Goal: Task Accomplishment & Management: Manage account settings

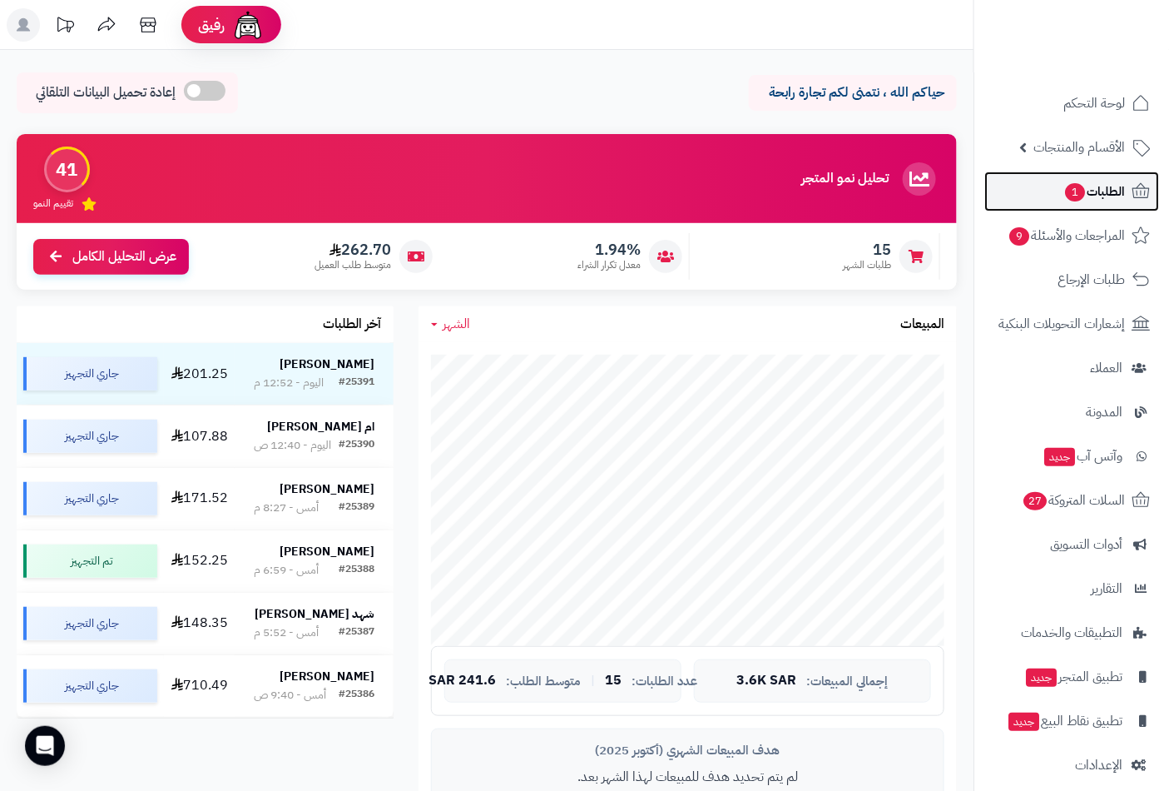
click at [1101, 200] on span "الطلبات 1" at bounding box center [1095, 191] width 62 height 23
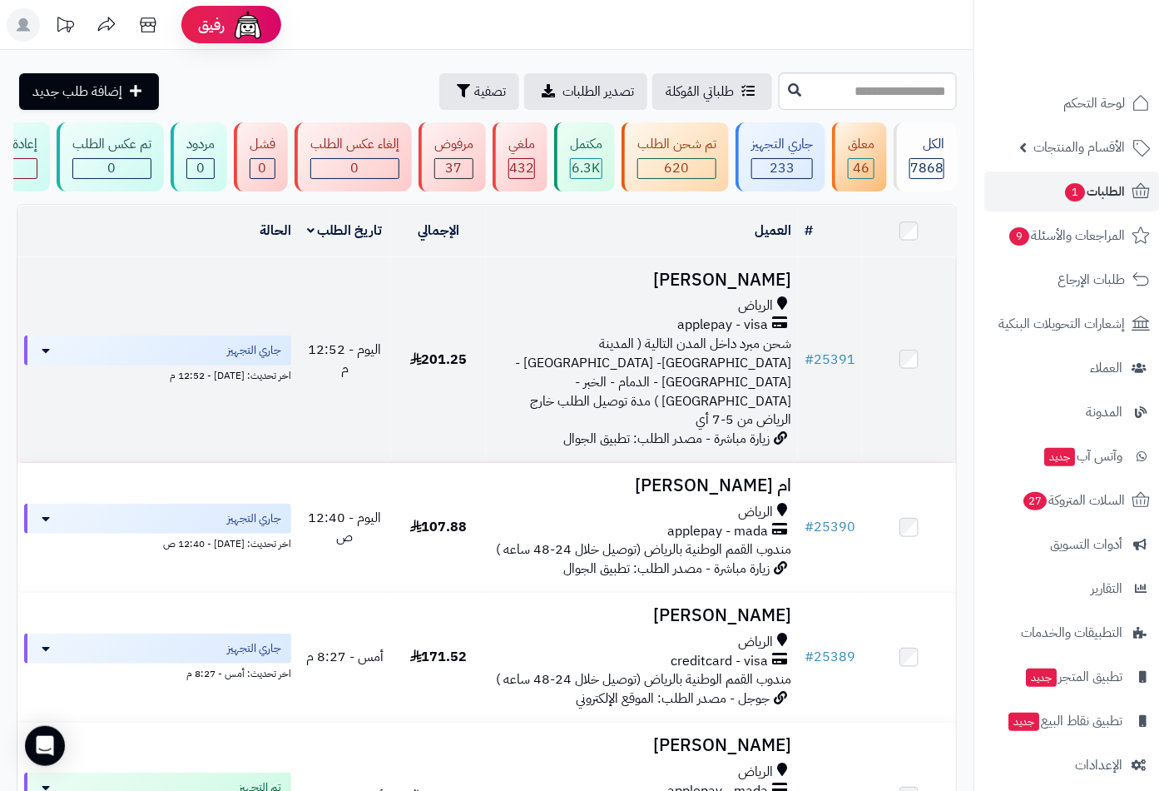
click at [745, 290] on h3 "[PERSON_NAME]" at bounding box center [643, 279] width 300 height 19
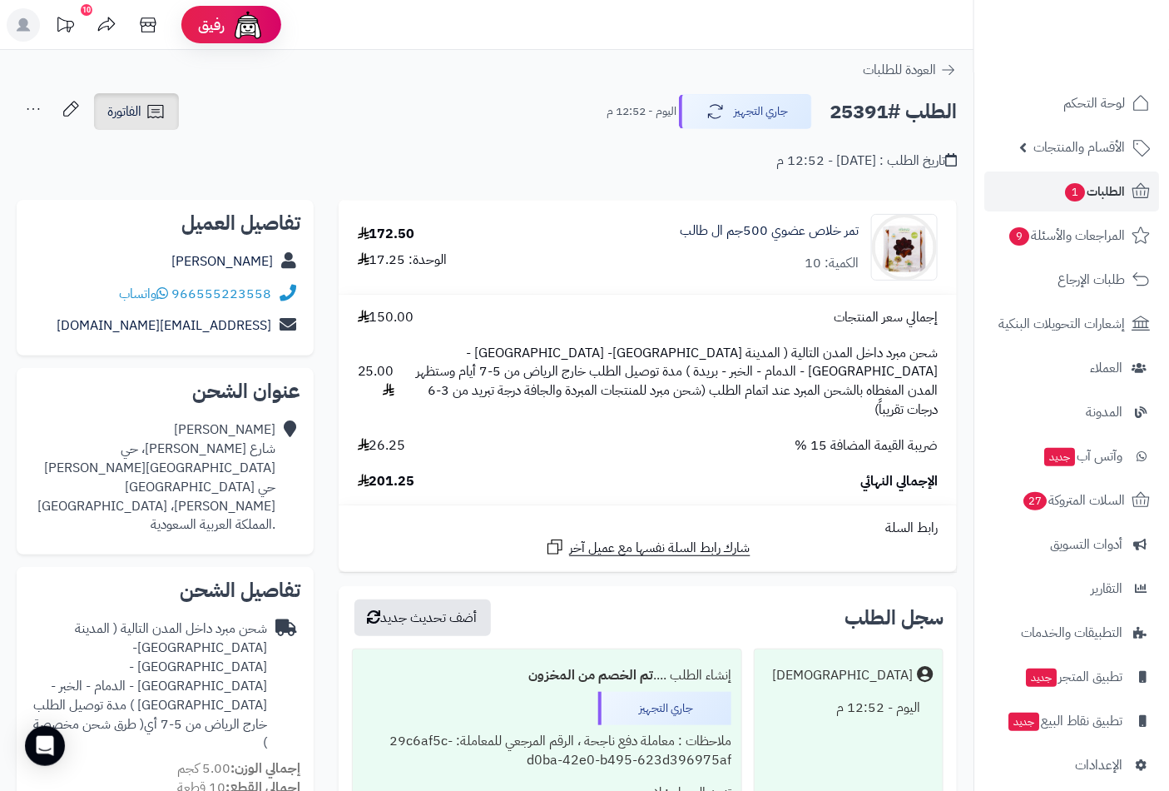
click at [151, 115] on icon at bounding box center [156, 112] width 20 height 20
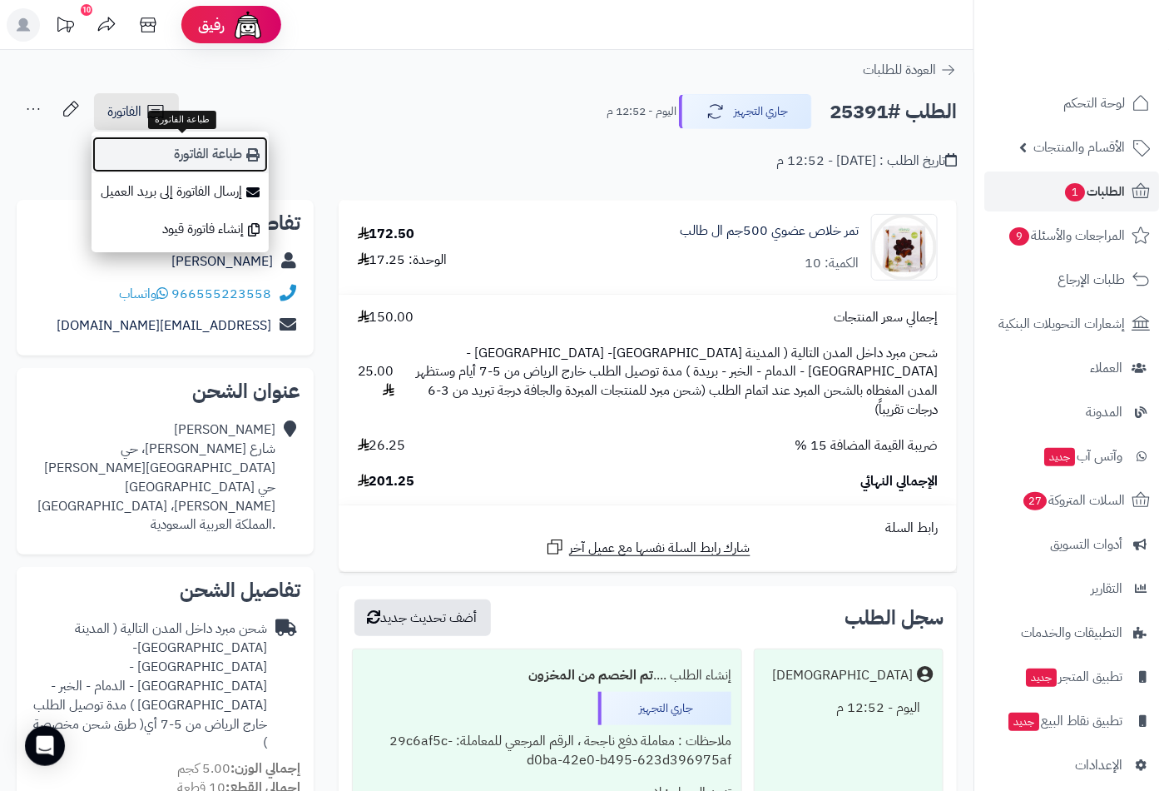
click at [184, 150] on link "طباعة الفاتورة" at bounding box center [180, 154] width 177 height 37
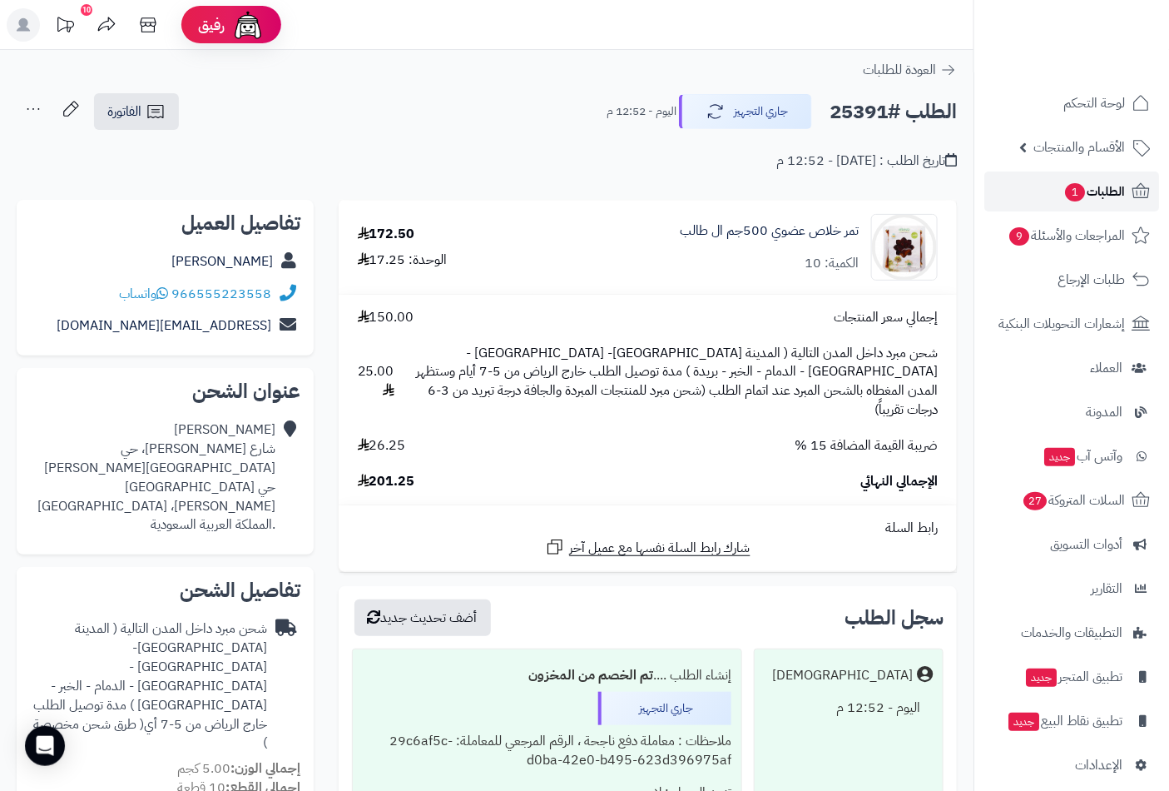
click at [1087, 192] on span "الطلبات 1" at bounding box center [1095, 191] width 62 height 23
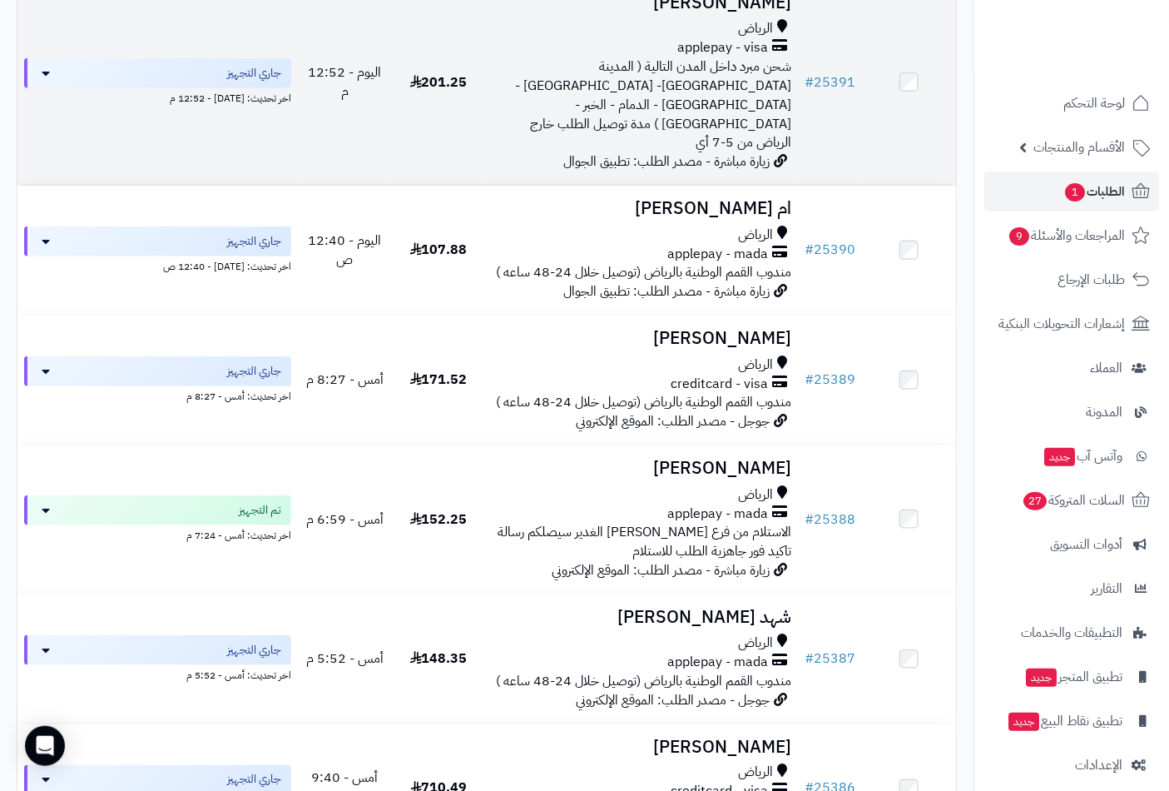
scroll to position [92, 0]
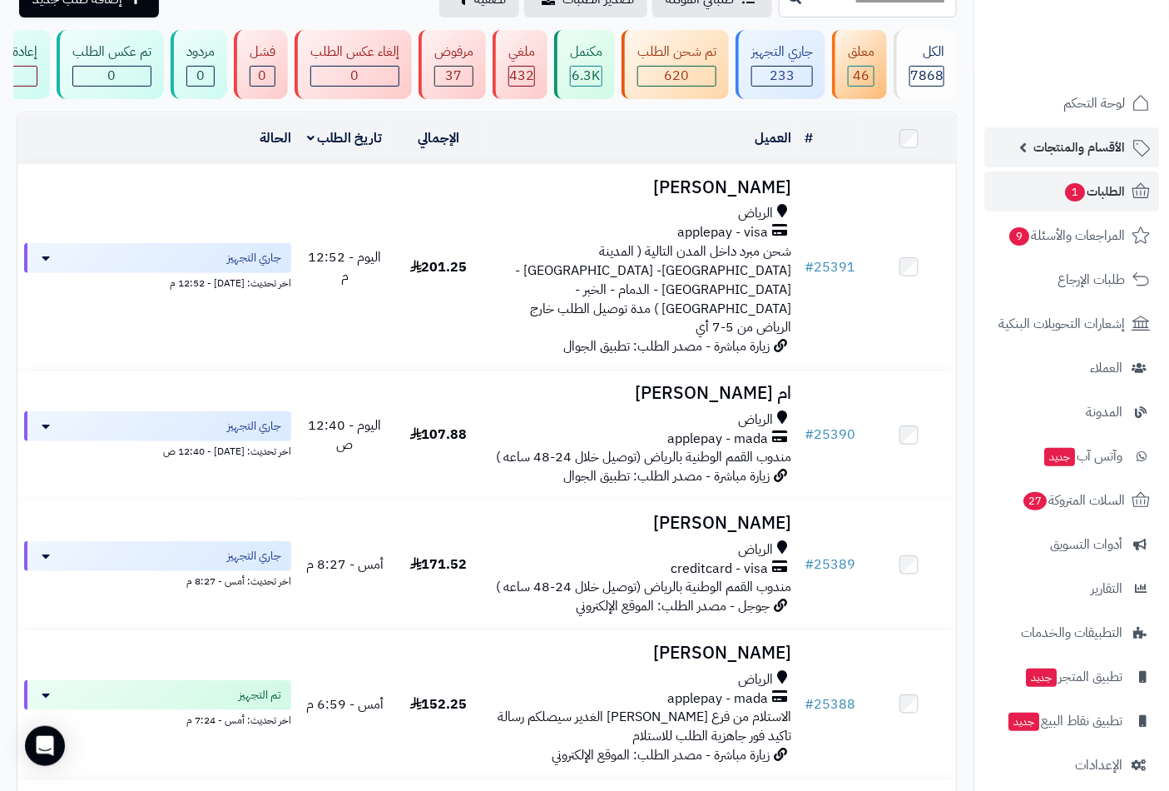
click at [1103, 146] on span "الأقسام والمنتجات" at bounding box center [1080, 147] width 92 height 23
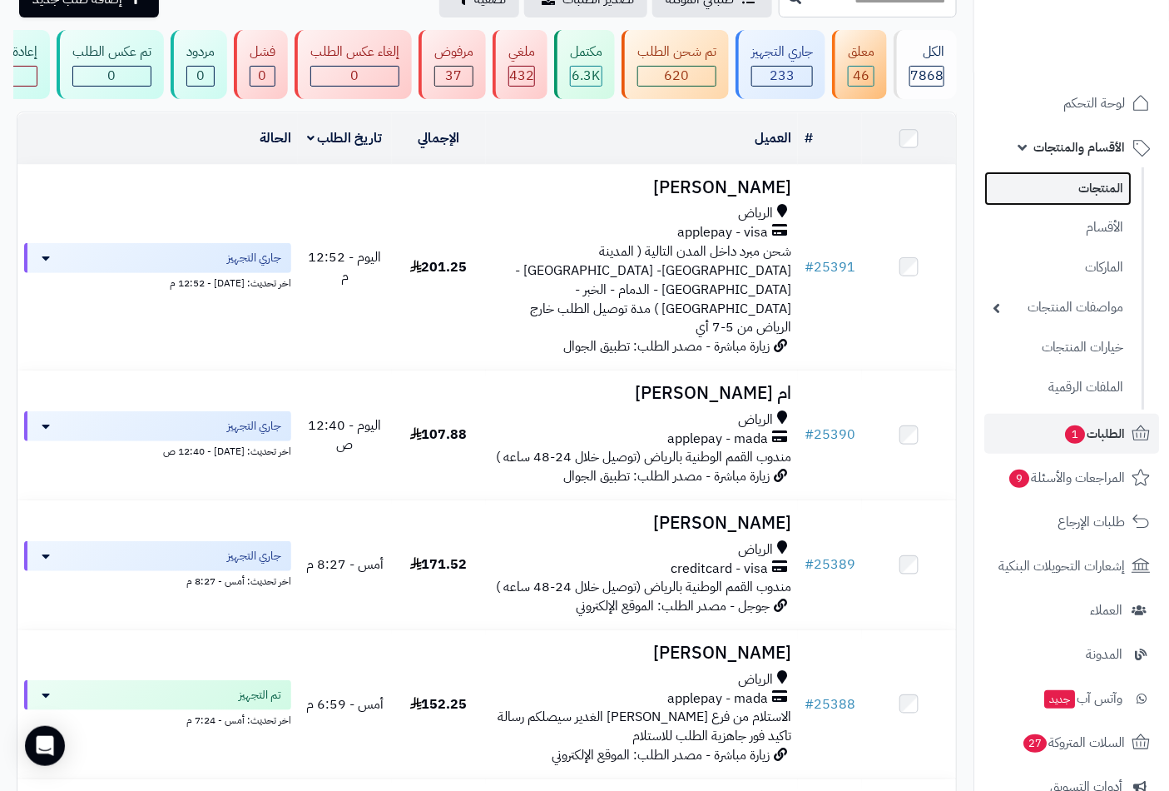
click at [1105, 183] on link "المنتجات" at bounding box center [1058, 188] width 147 height 34
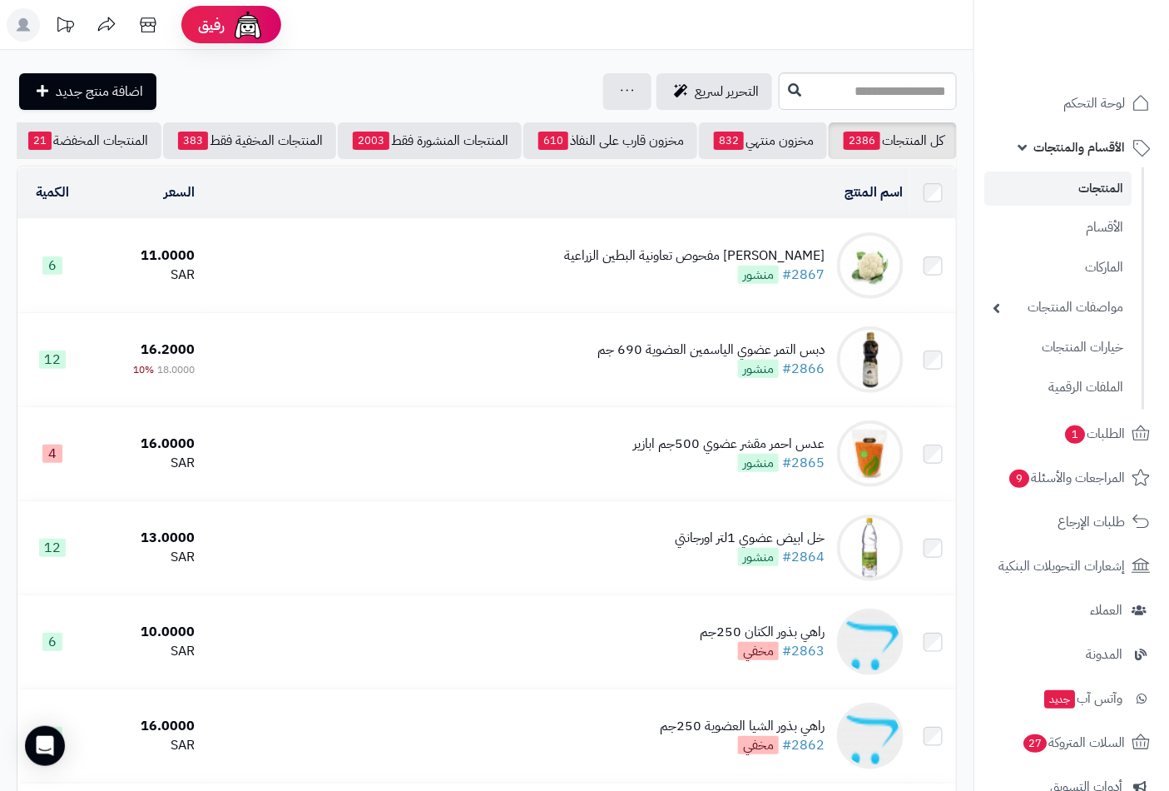
scroll to position [0, -156]
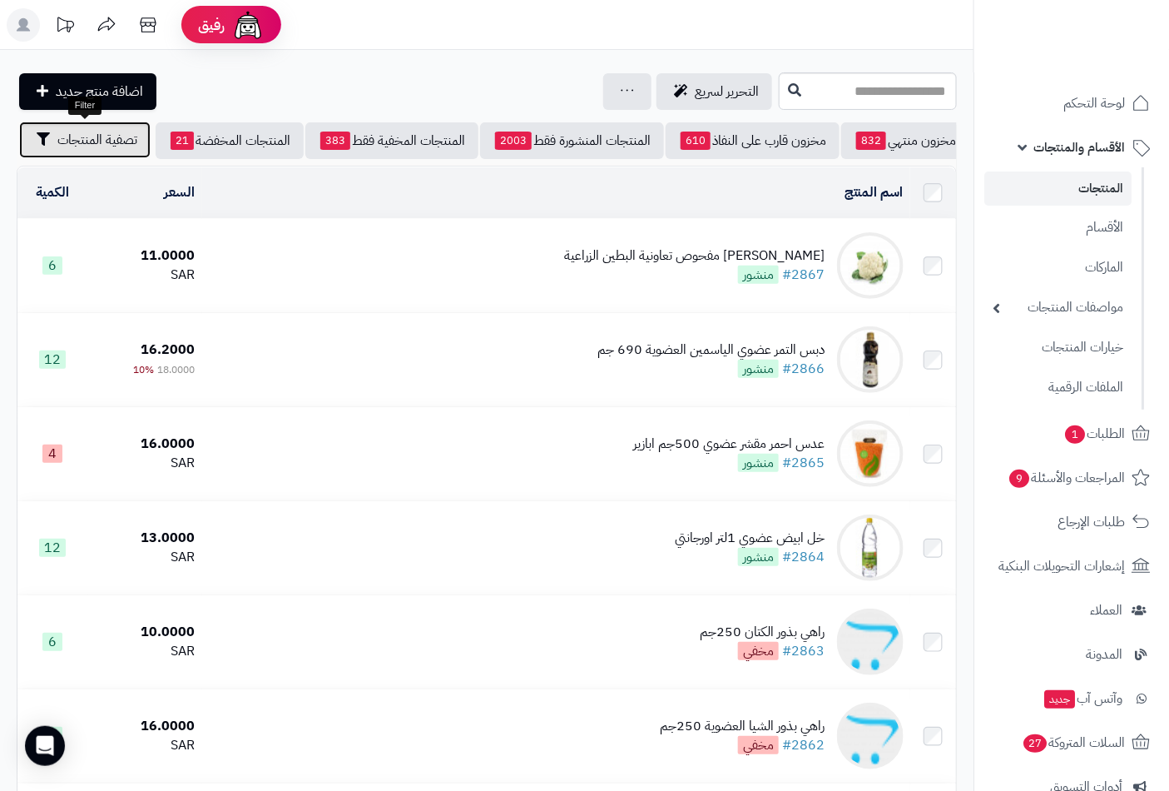
click at [119, 145] on span "تصفية المنتجات" at bounding box center [97, 140] width 80 height 20
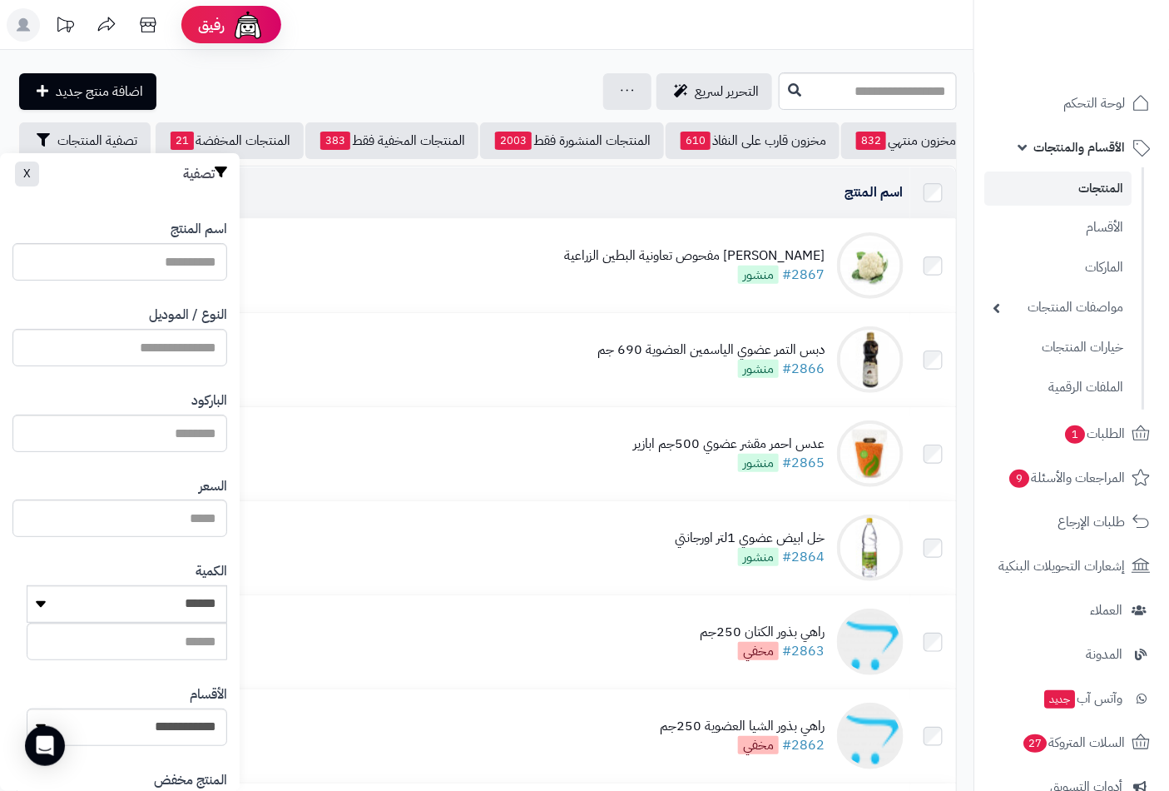
click at [186, 318] on label "النوع / الموديل" at bounding box center [188, 314] width 78 height 19
click at [186, 329] on input "النوع / الموديل" at bounding box center [119, 347] width 215 height 37
click at [183, 336] on input "النوع / الموديل" at bounding box center [119, 347] width 215 height 37
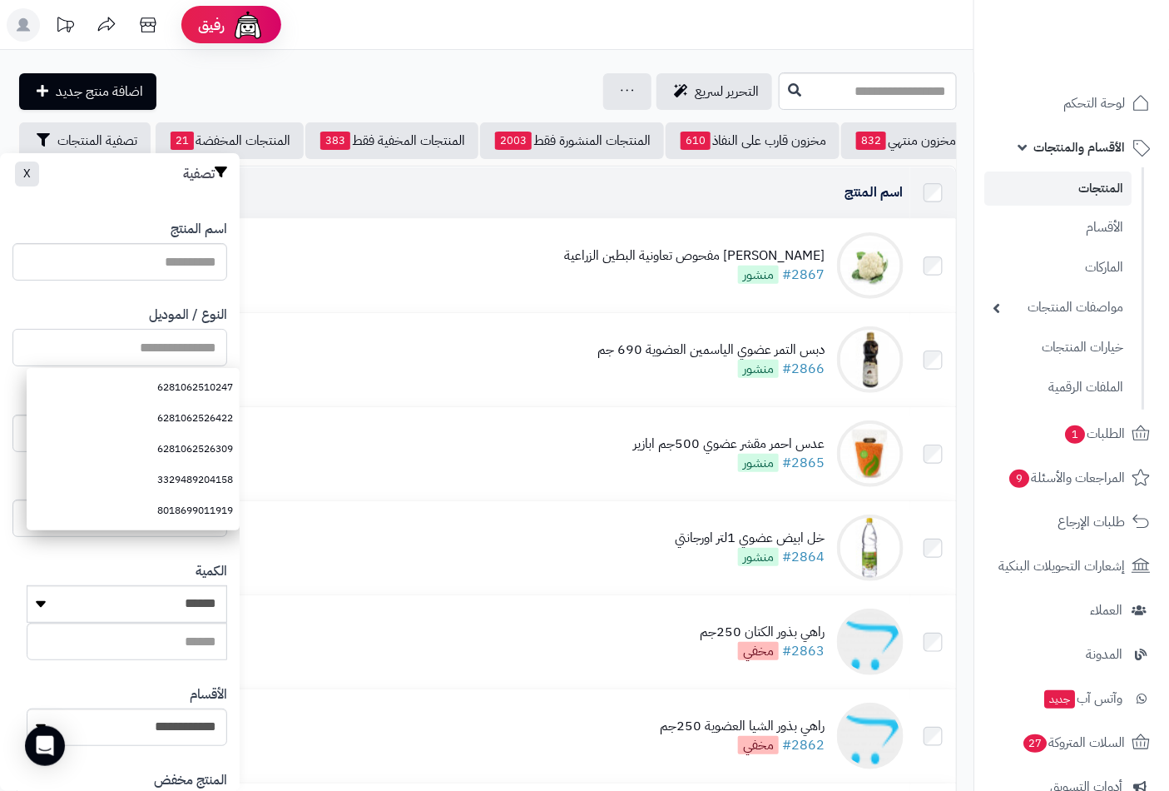
paste input "**********"
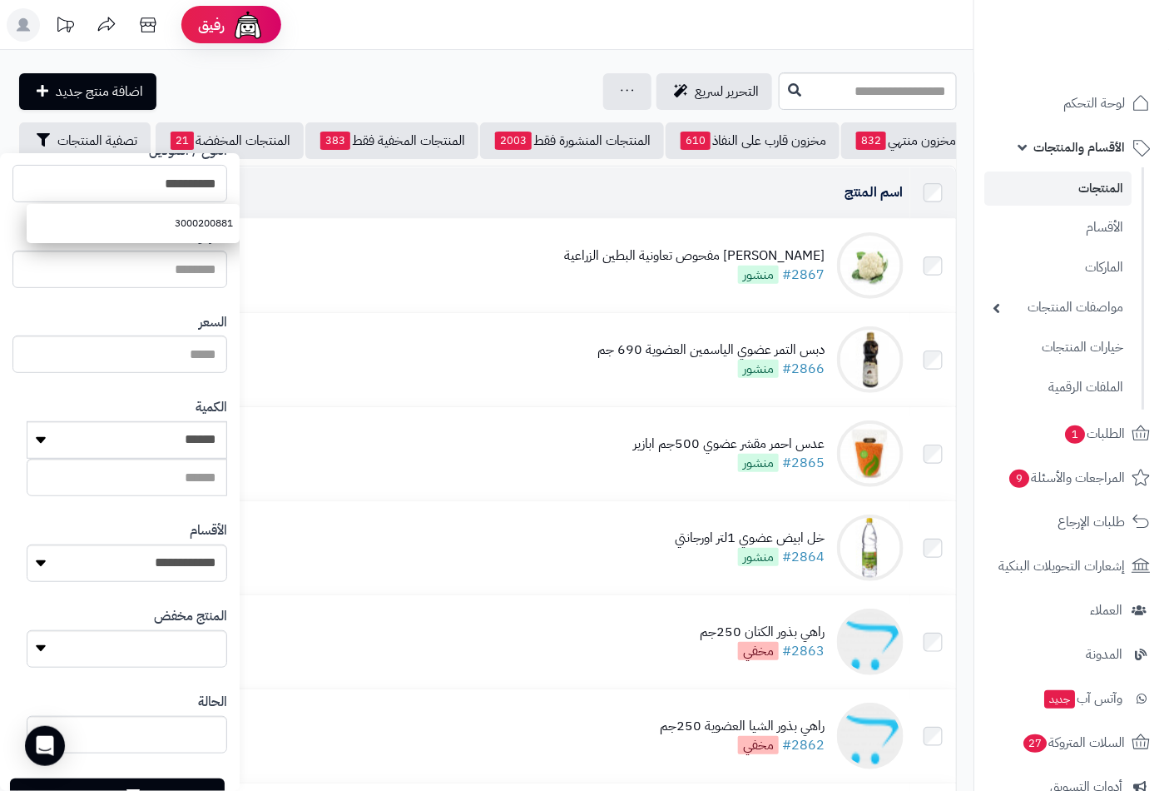
scroll to position [227, 0]
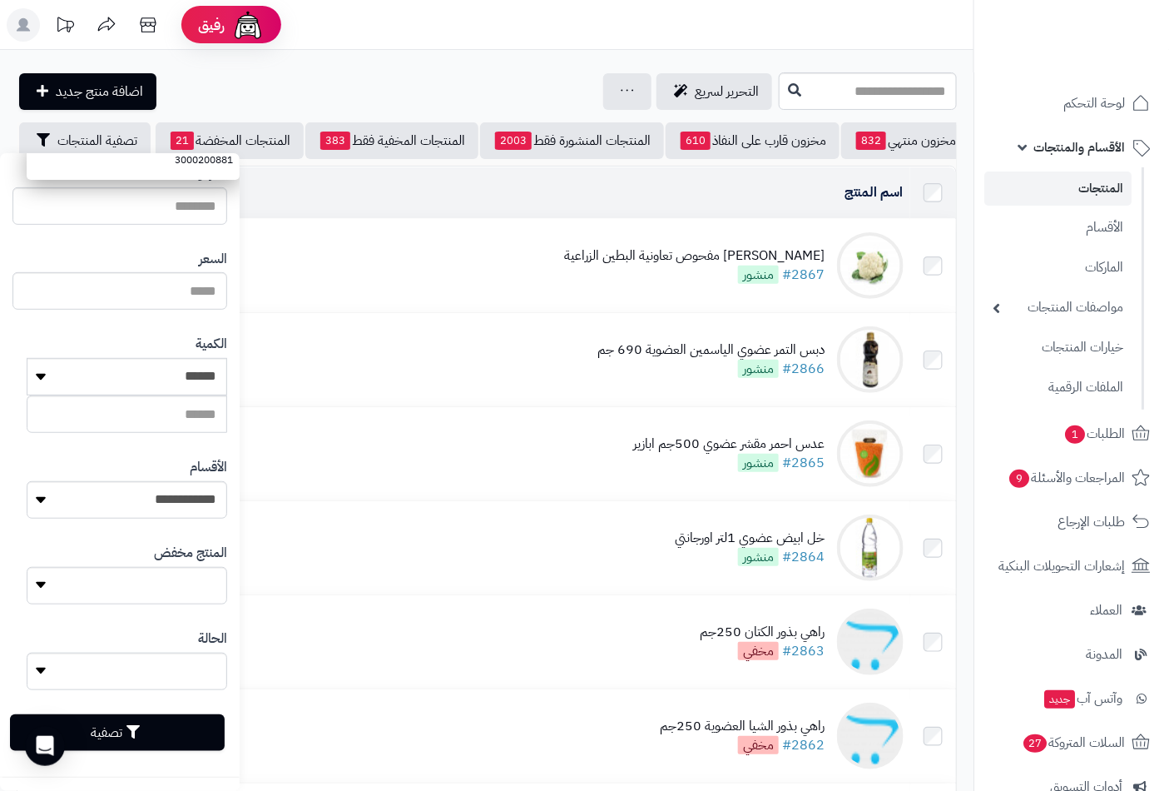
type input "**********"
click at [151, 728] on button "تصفية" at bounding box center [117, 732] width 215 height 37
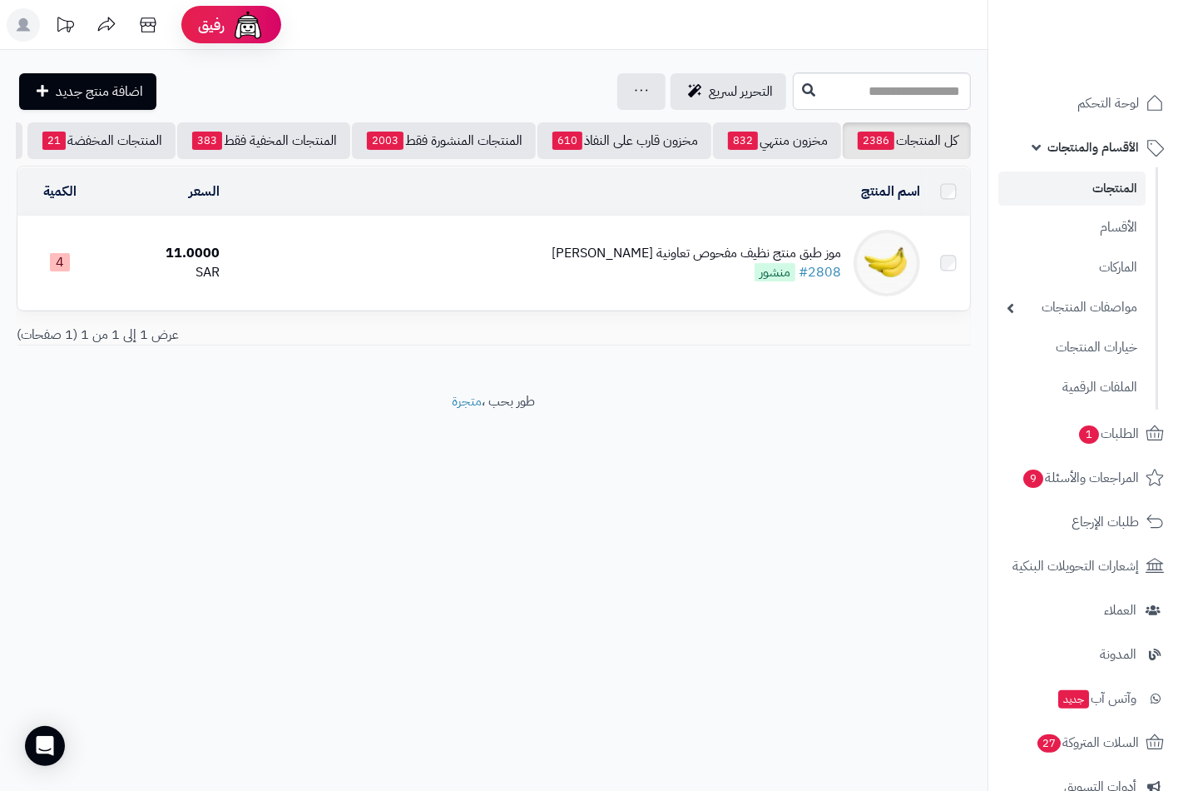
click at [764, 263] on div "موز طبق منتج نظيف مفحوص تعاونية الباطين" at bounding box center [697, 253] width 290 height 19
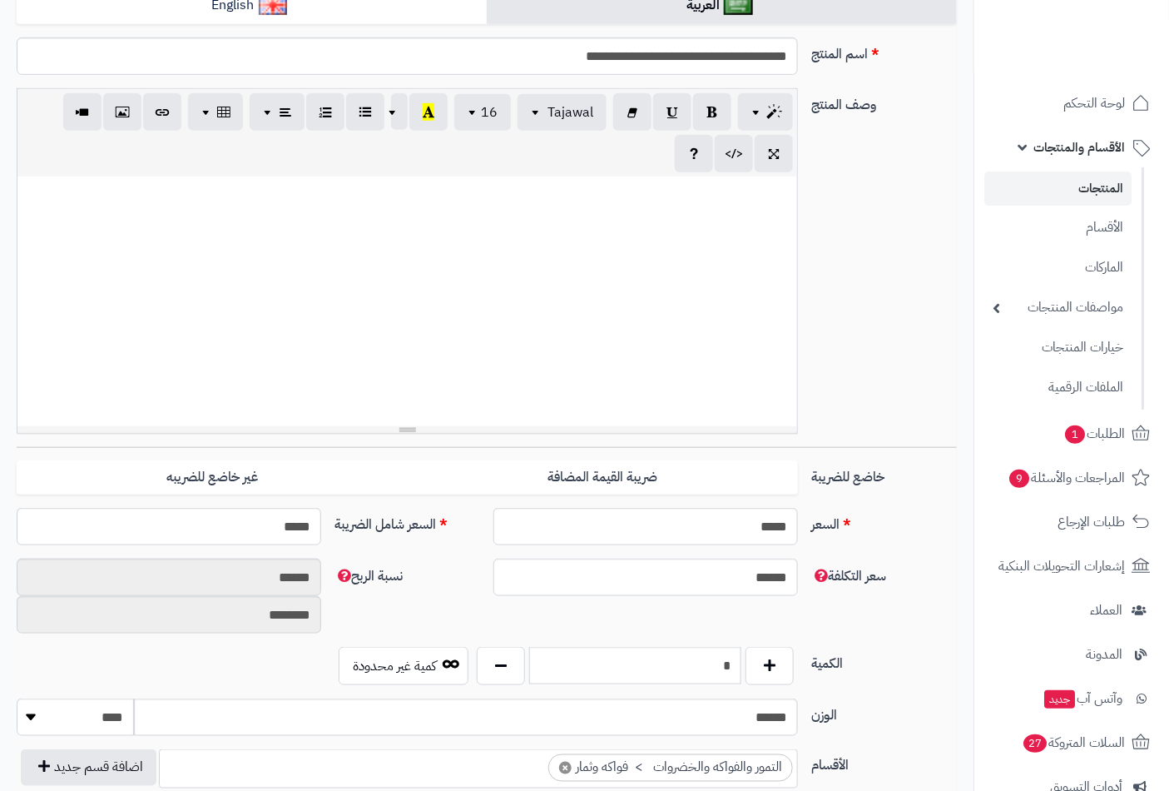
scroll to position [462, 0]
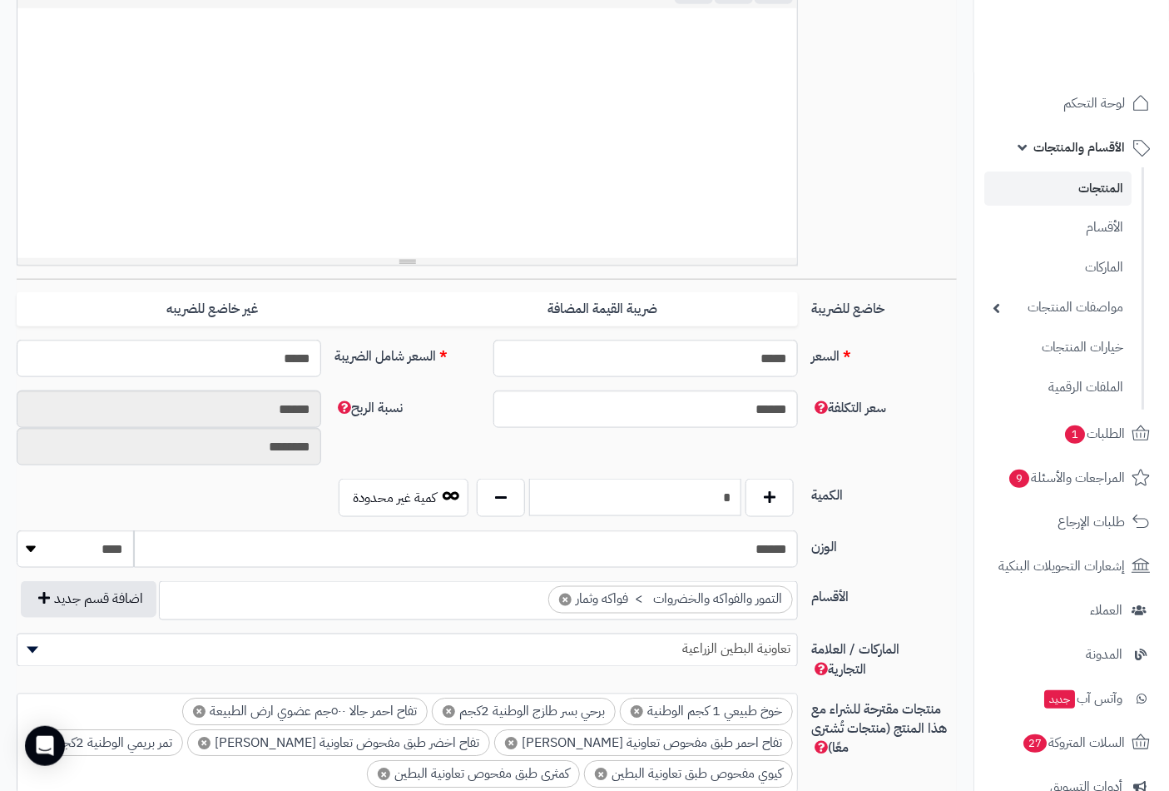
drag, startPoint x: 708, startPoint y: 500, endPoint x: 801, endPoint y: 493, distance: 93.5
click at [797, 494] on div "*" at bounding box center [635, 498] width 325 height 38
type input "*"
click at [910, 546] on label "الوزن" at bounding box center [884, 543] width 159 height 27
click at [798, 546] on input "******" at bounding box center [466, 548] width 664 height 37
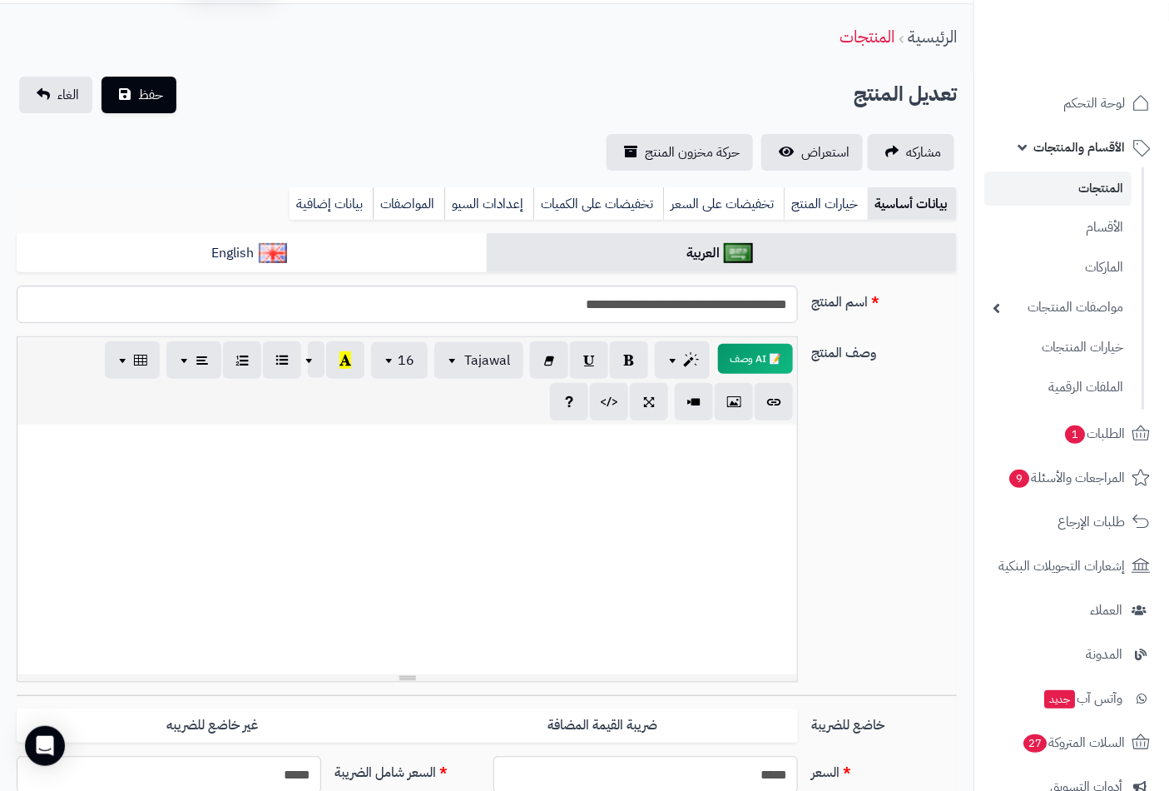
scroll to position [0, 0]
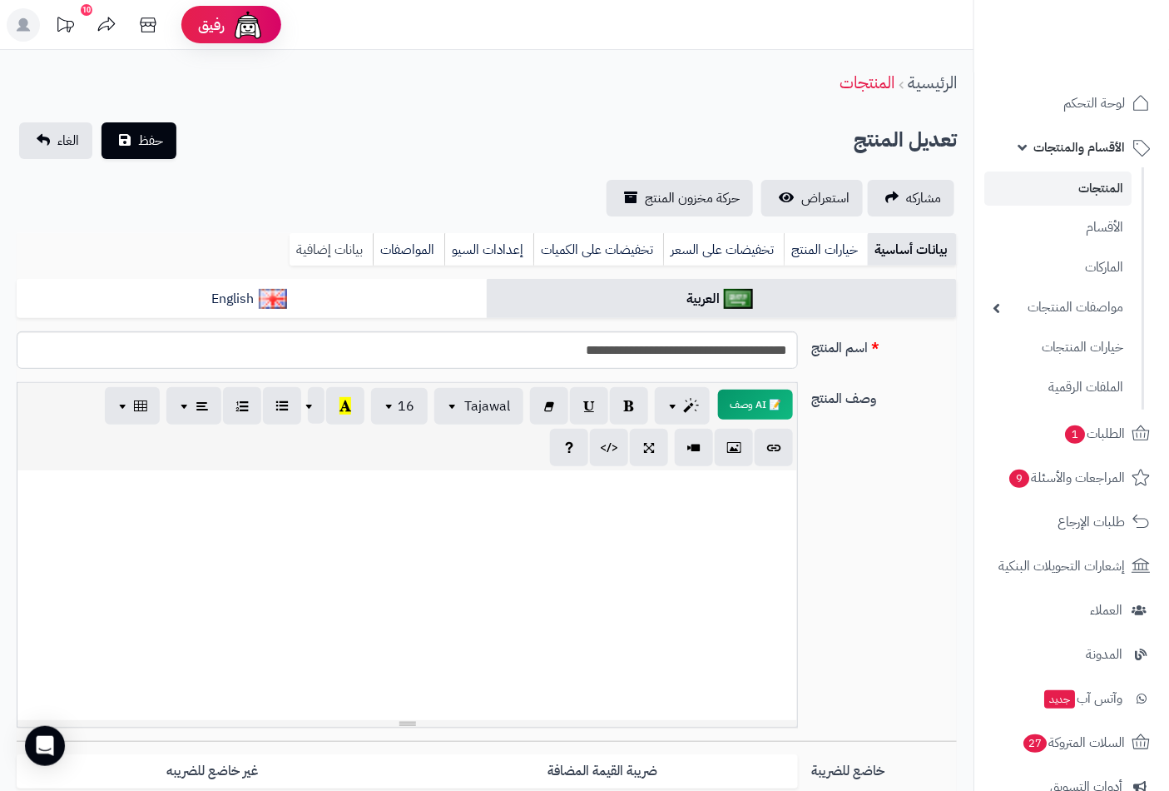
click at [338, 244] on link "بيانات إضافية" at bounding box center [331, 249] width 83 height 33
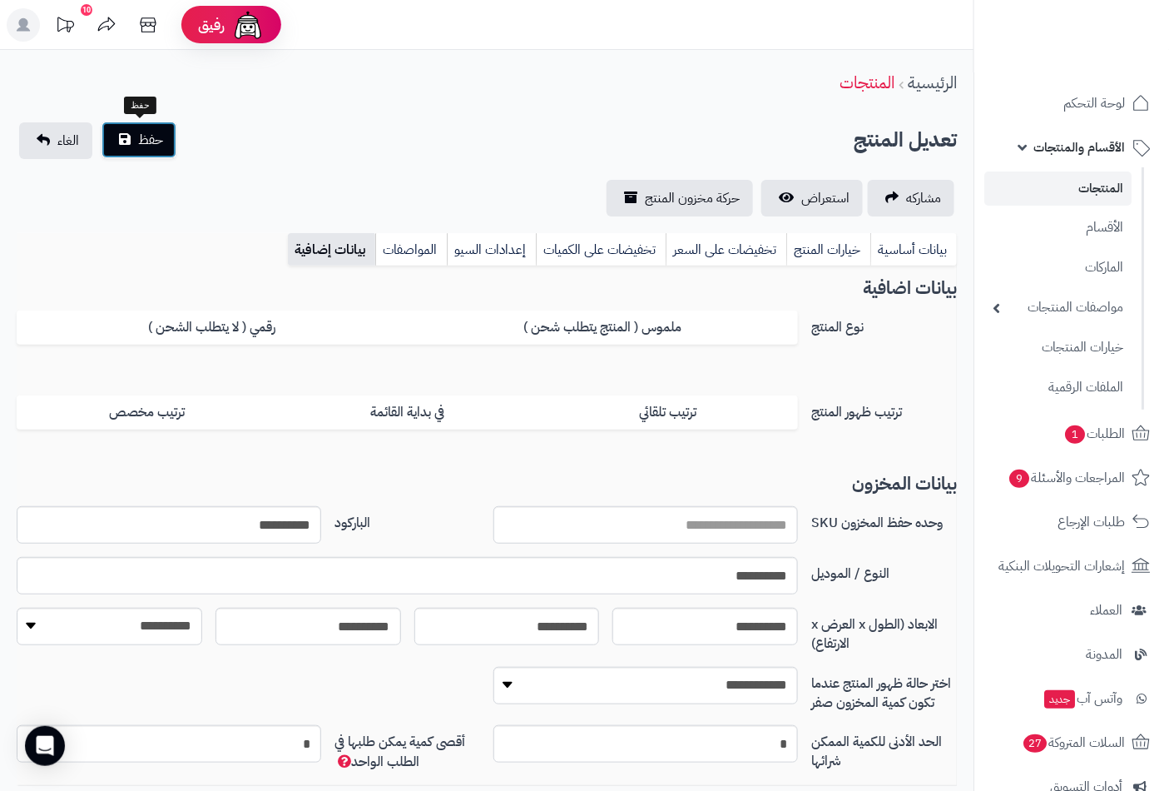
click at [164, 143] on button "حفظ" at bounding box center [139, 140] width 75 height 37
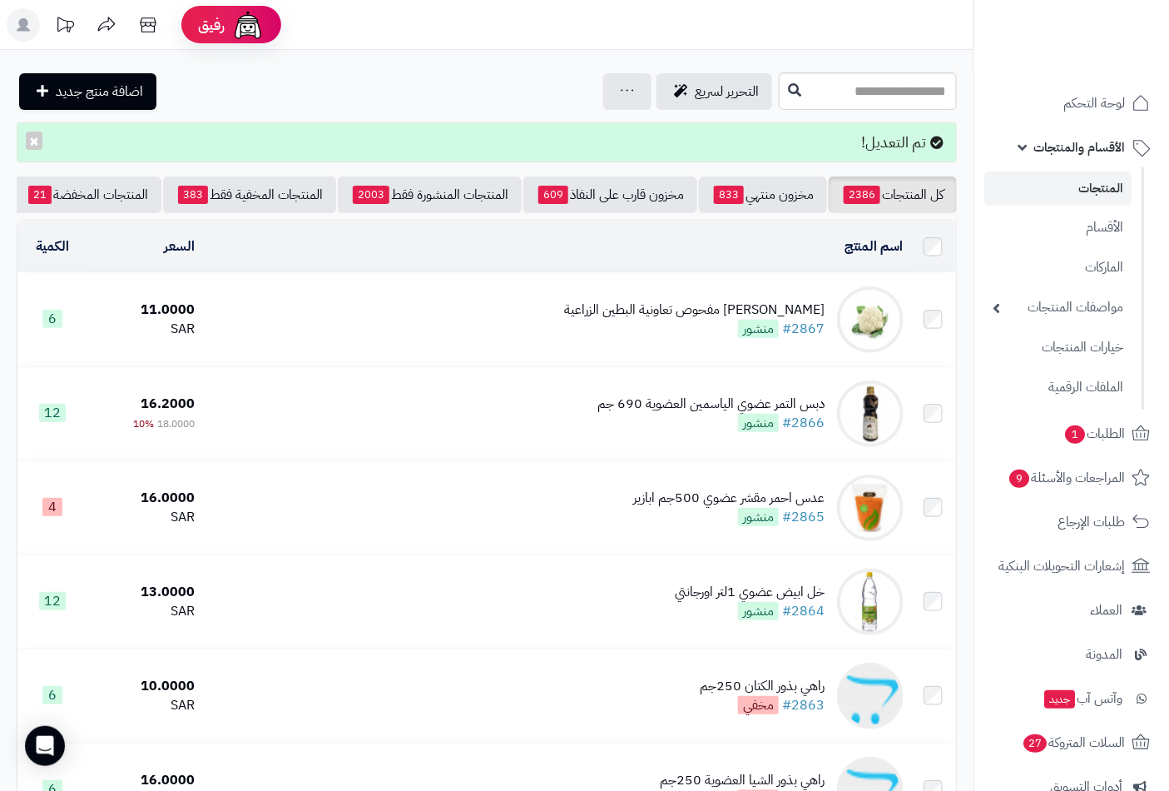
scroll to position [0, -156]
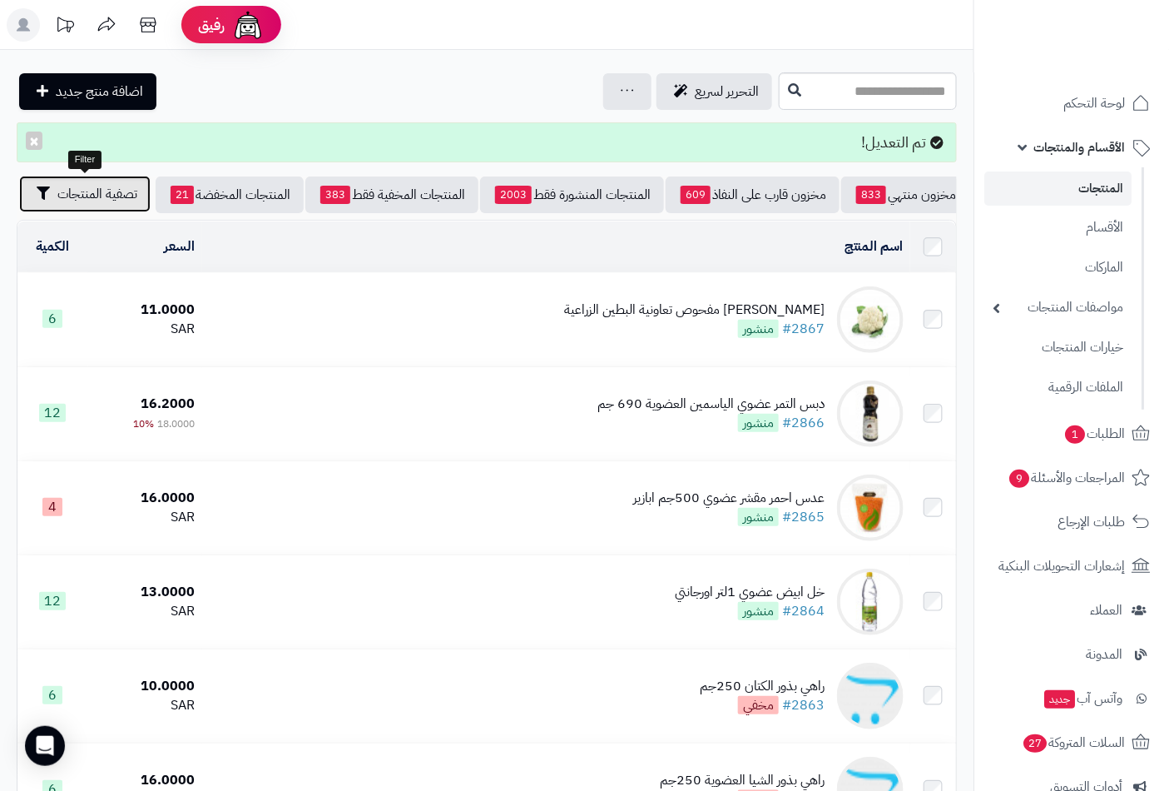
click at [109, 193] on span "تصفية المنتجات" at bounding box center [97, 194] width 80 height 20
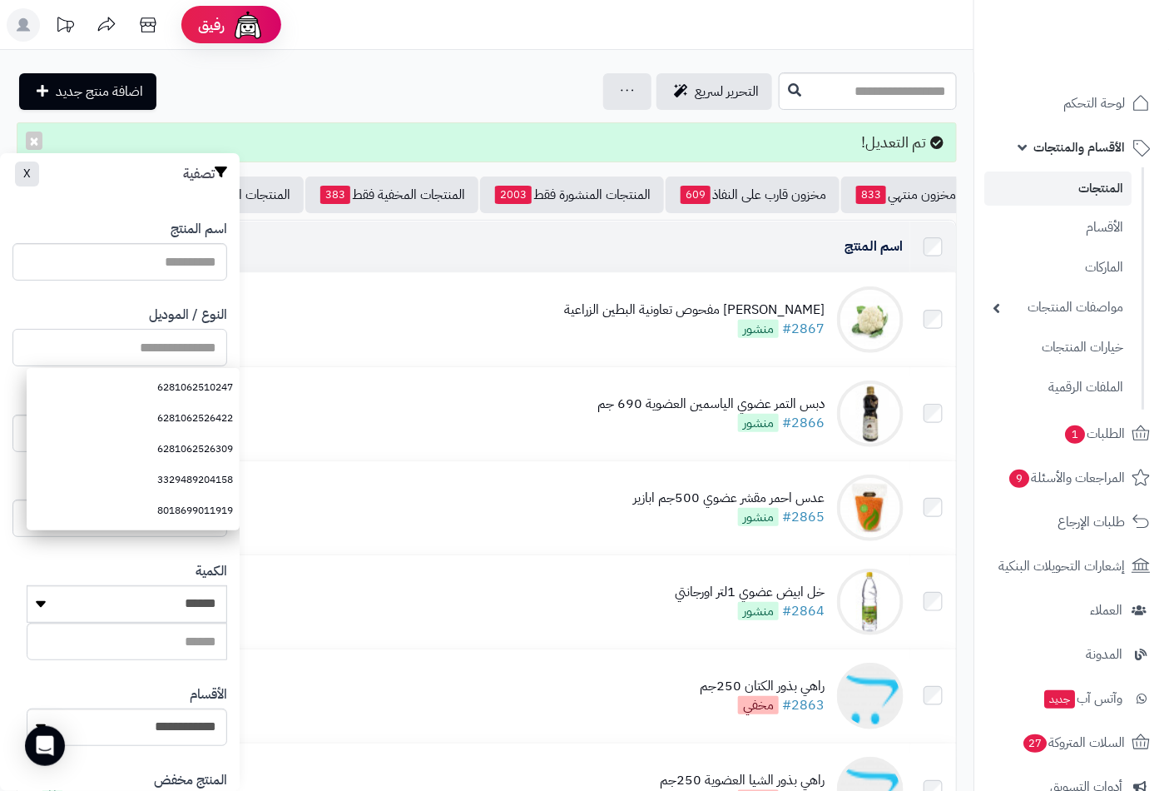
paste input "**********"
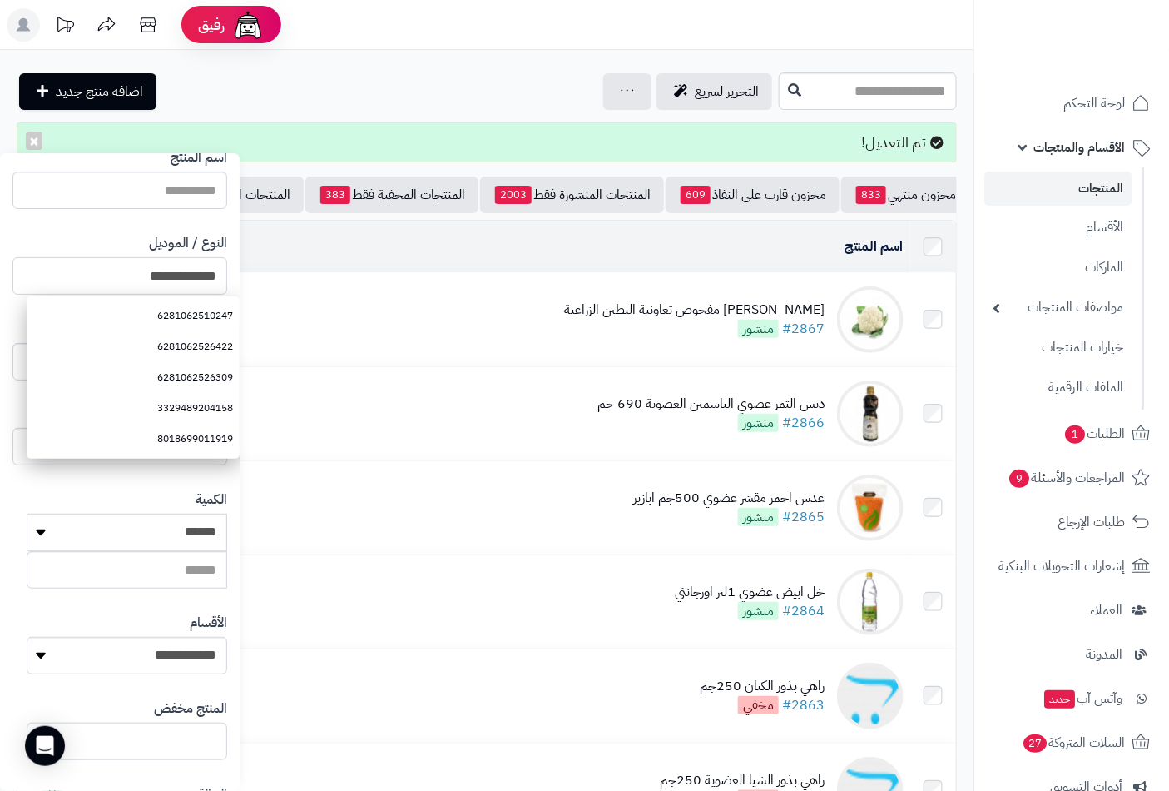
scroll to position [227, 0]
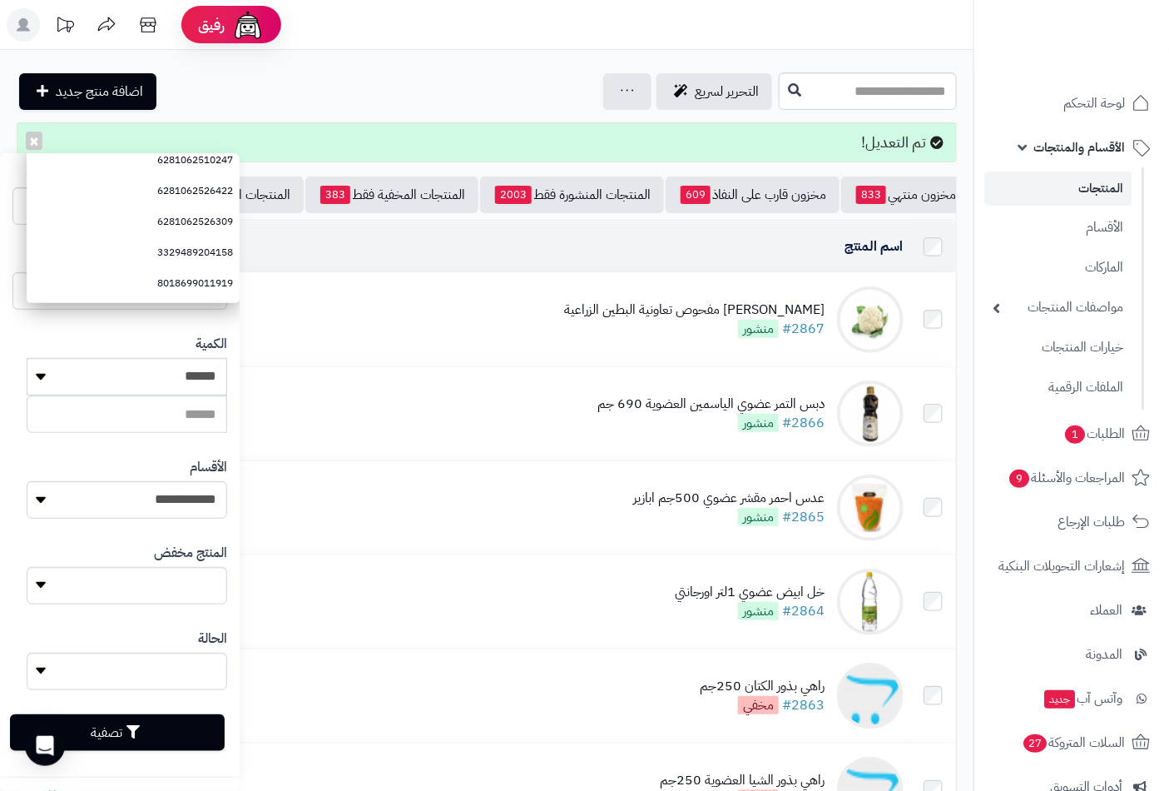
type input "**********"
click at [184, 729] on button "تصفية" at bounding box center [117, 732] width 215 height 37
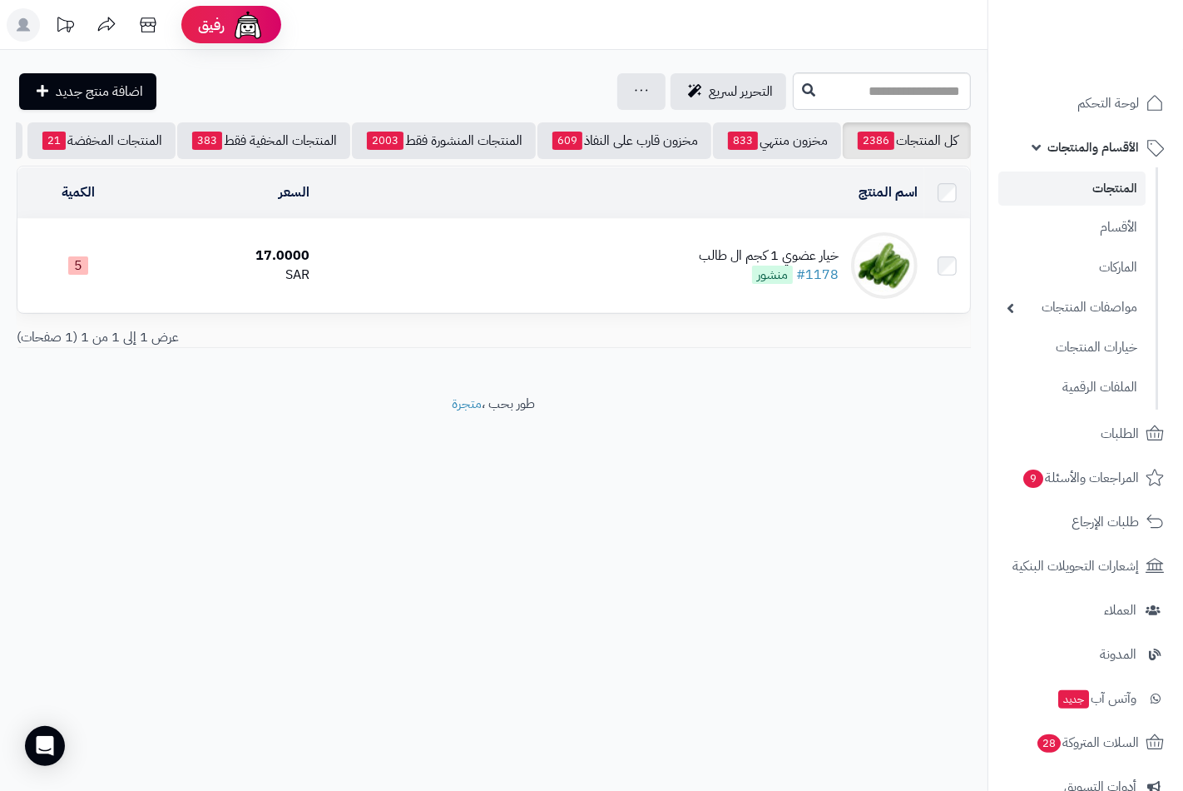
click at [737, 265] on div "خيار عضوي 1 كجم ال طالب" at bounding box center [769, 255] width 140 height 19
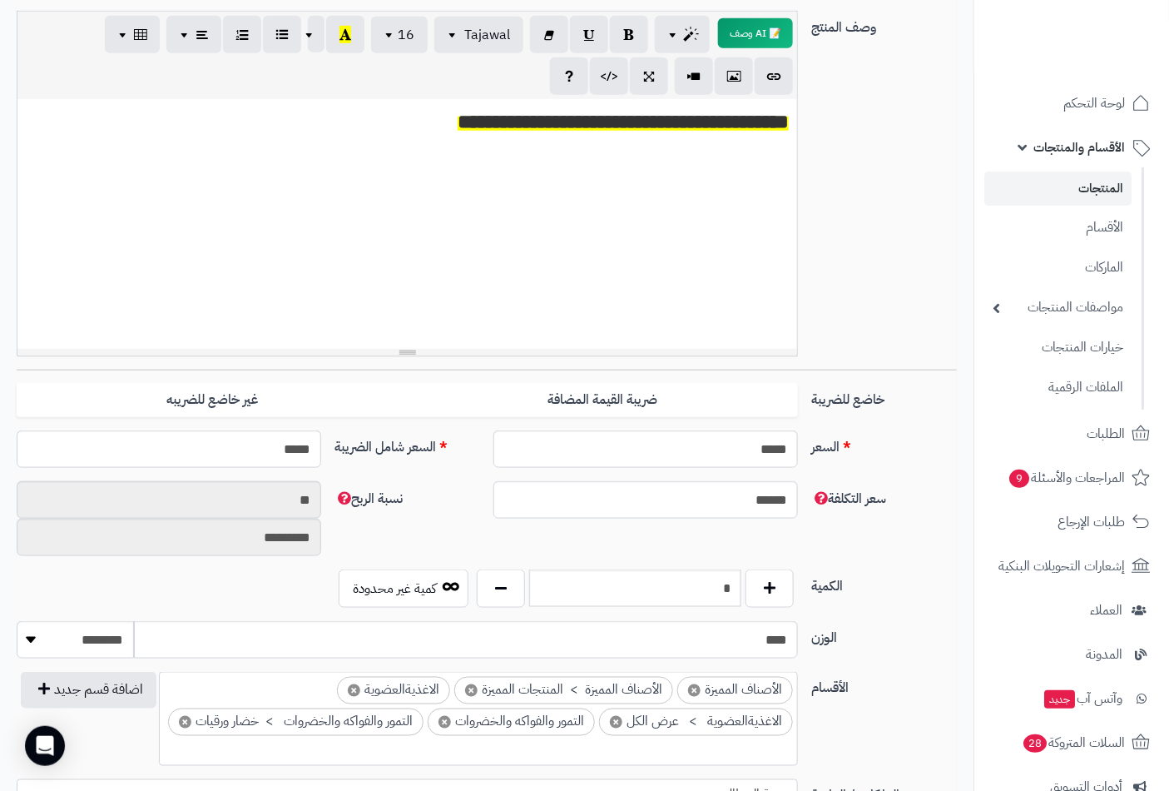
scroll to position [462, 0]
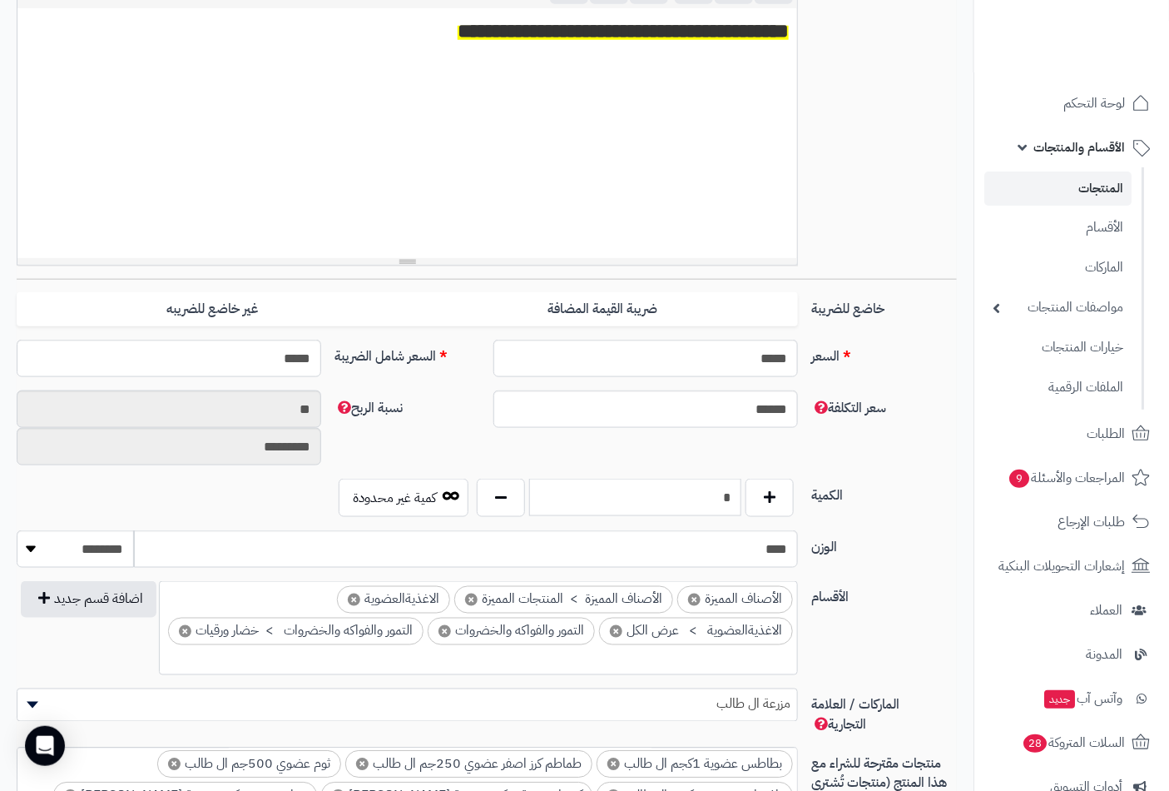
drag, startPoint x: 722, startPoint y: 485, endPoint x: 845, endPoint y: 503, distance: 124.4
click at [845, 503] on div "الكمية * كمية غير محدودة" at bounding box center [487, 505] width 954 height 52
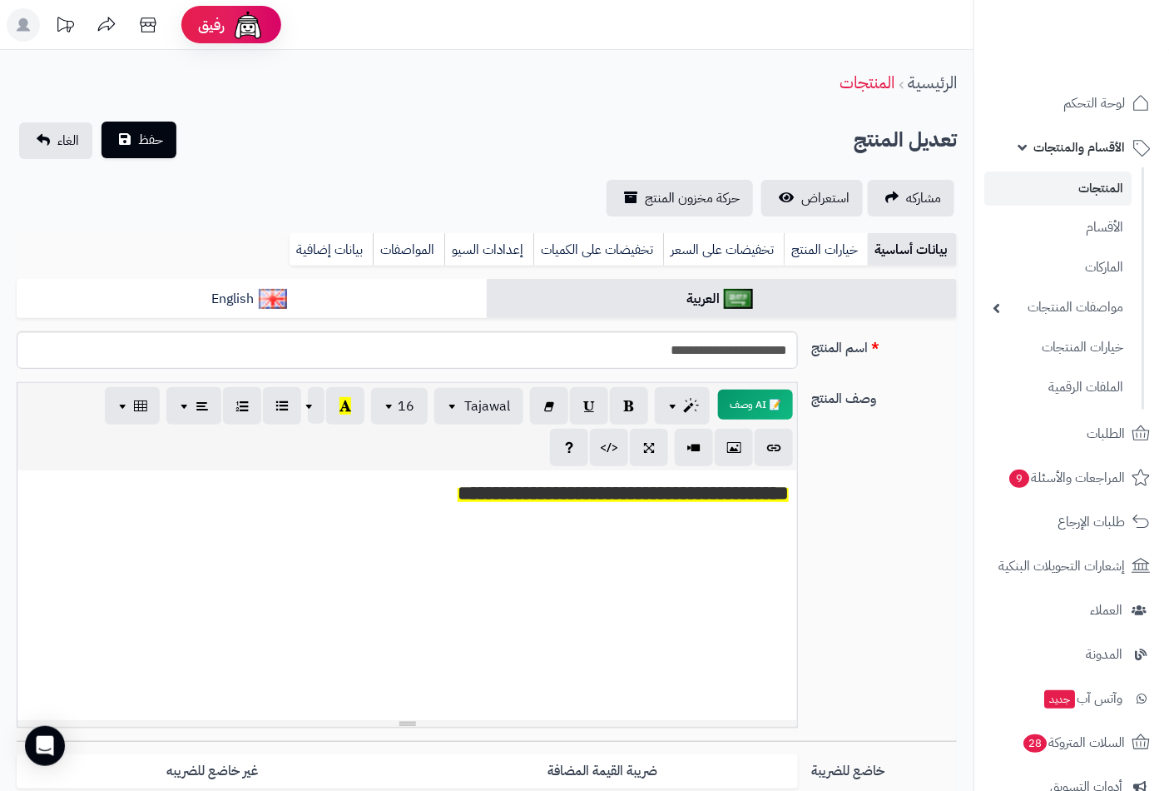
type input "*"
click at [161, 144] on span "حفظ" at bounding box center [150, 140] width 25 height 20
